Goal: Transaction & Acquisition: Subscribe to service/newsletter

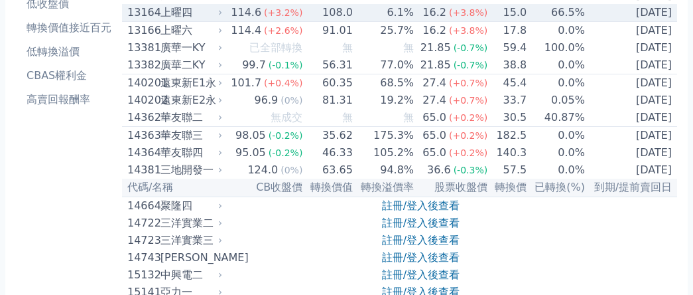
scroll to position [199, 0]
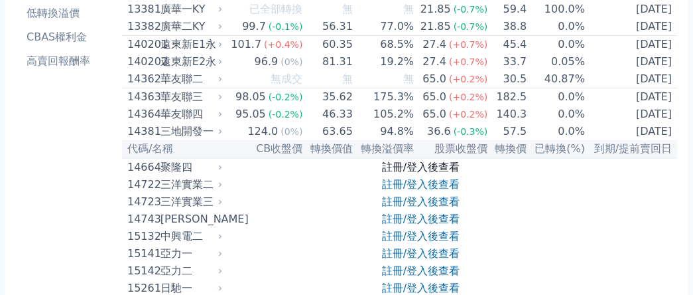
click at [407, 173] on link "註冊/登入後查看" at bounding box center [421, 167] width 78 height 13
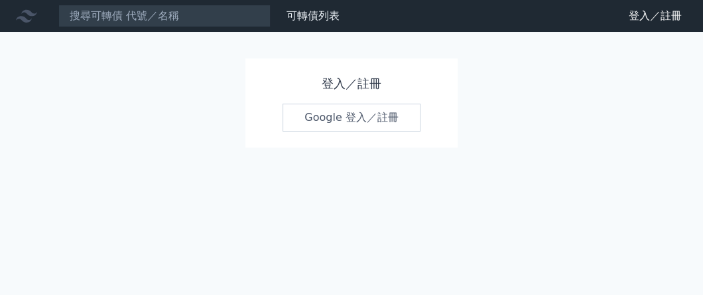
click at [375, 115] on link "Google 登入／註冊" at bounding box center [352, 118] width 138 height 28
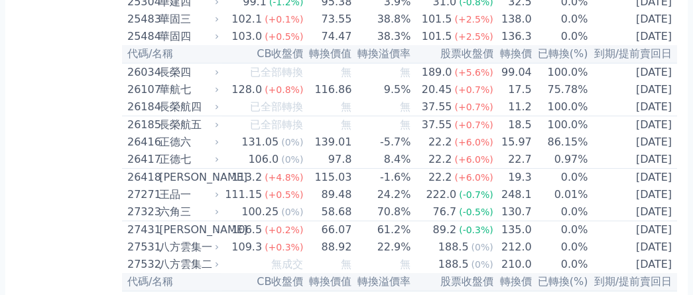
scroll to position [1526, 0]
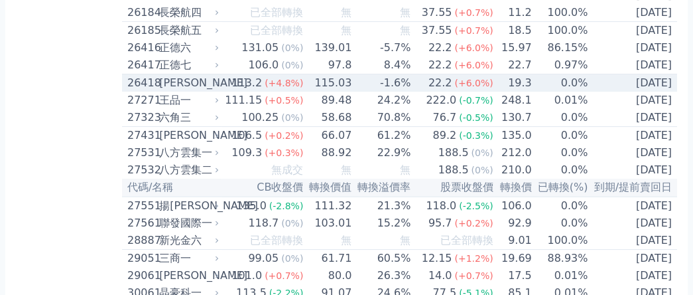
click at [170, 91] on div "[PERSON_NAME]" at bounding box center [187, 83] width 57 height 16
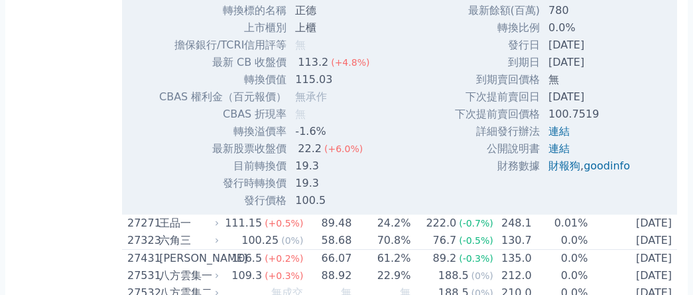
scroll to position [1858, 0]
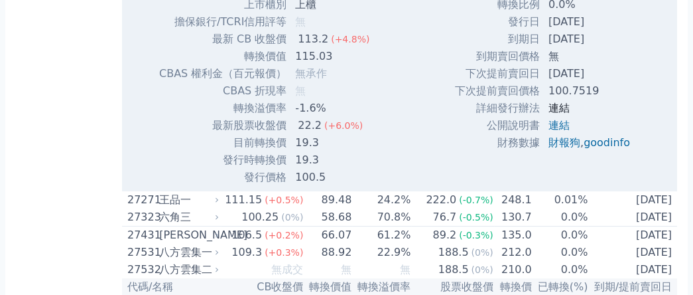
click at [556, 114] on link "連結" at bounding box center [559, 108] width 21 height 13
